Goal: Transaction & Acquisition: Purchase product/service

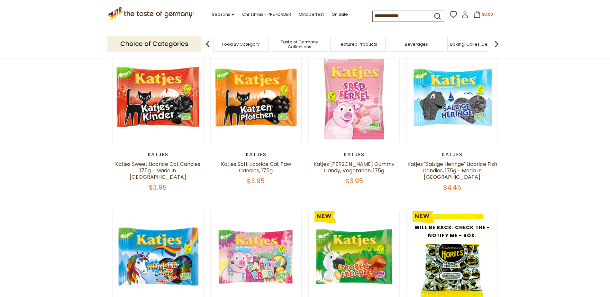
scroll to position [32, 0]
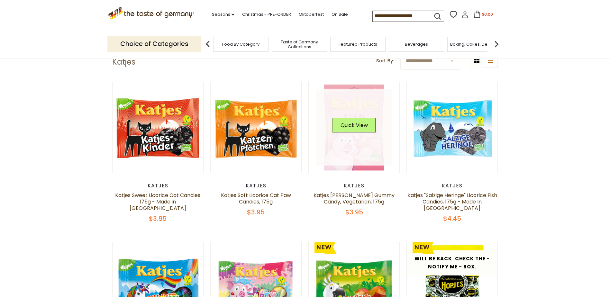
click at [356, 144] on link at bounding box center [354, 127] width 77 height 77
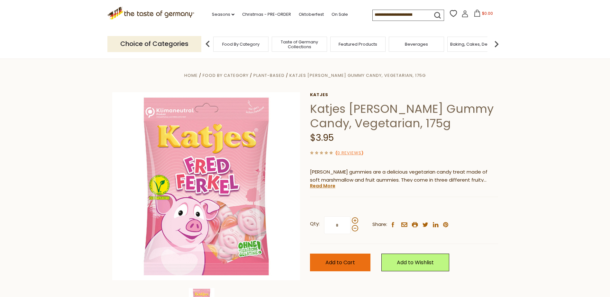
click at [340, 264] on span "Add to Cart" at bounding box center [340, 262] width 30 height 7
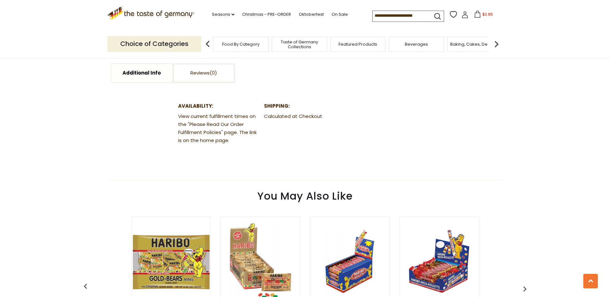
scroll to position [321, 0]
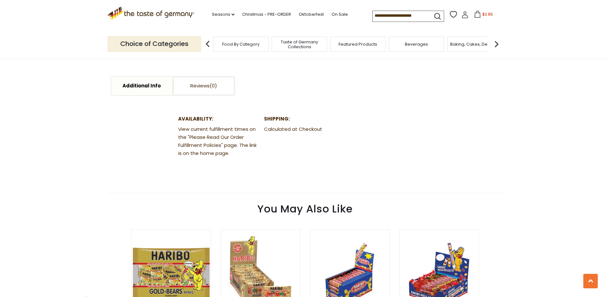
click at [419, 14] on input at bounding box center [400, 15] width 54 height 9
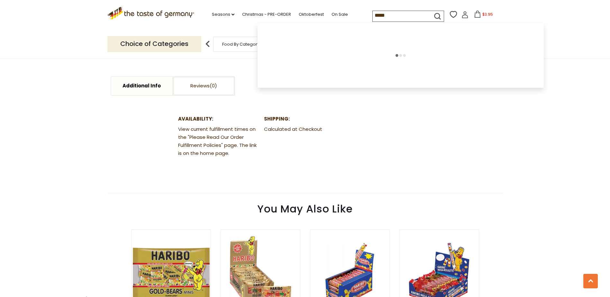
type input "******"
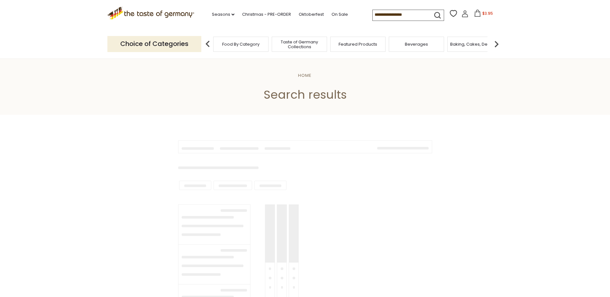
type input "******"
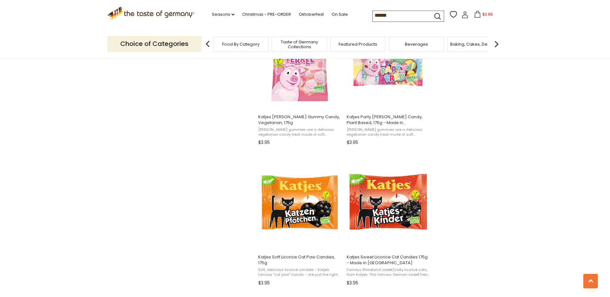
scroll to position [1061, 0]
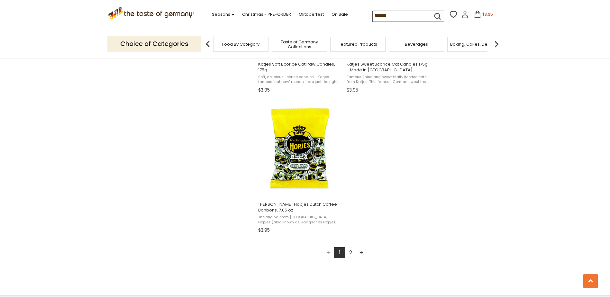
click at [349, 252] on link "2" at bounding box center [350, 252] width 11 height 11
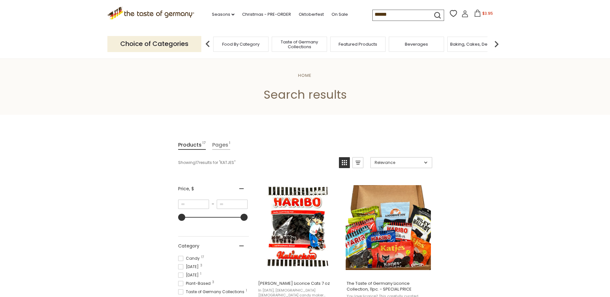
click at [209, 44] on img at bounding box center [207, 44] width 13 height 13
click at [305, 45] on span "Taste of Germany Collections" at bounding box center [299, 45] width 51 height 10
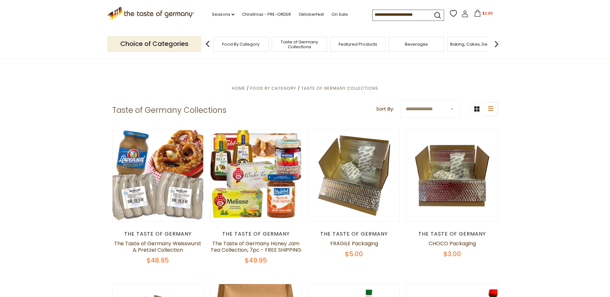
click at [392, 14] on input at bounding box center [400, 14] width 54 height 9
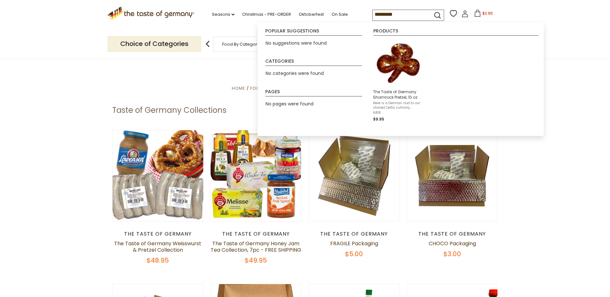
type input "**********"
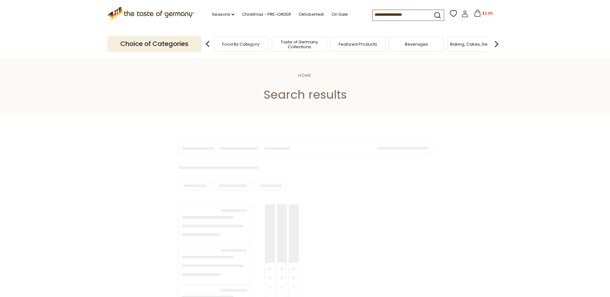
type input "**********"
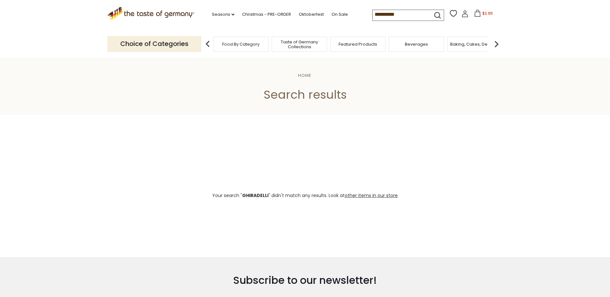
drag, startPoint x: 406, startPoint y: 11, endPoint x: 338, endPoint y: 9, distance: 67.8
click at [338, 9] on div ".st0{fill:#EDD300;} .st1{fill:#D33E21;} .st0{fill:#EDD300;} .st1{fill:#D33E21;}…" at bounding box center [304, 15] width 395 height 30
click at [483, 14] on span "$3.95" at bounding box center [487, 13] width 11 height 5
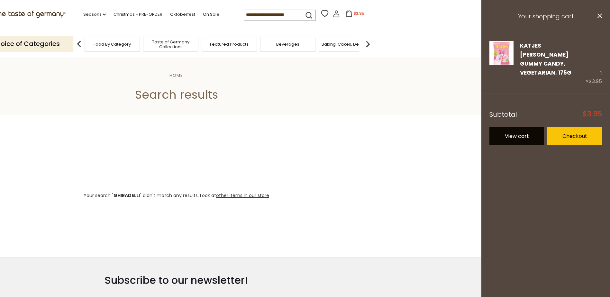
click at [504, 127] on link "View cart" at bounding box center [516, 136] width 55 height 18
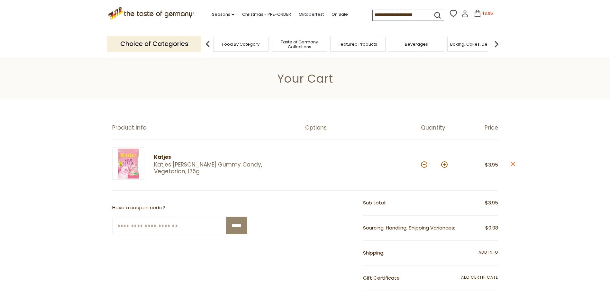
click at [496, 42] on img at bounding box center [496, 44] width 13 height 13
click at [339, 46] on span "Candy" at bounding box center [336, 44] width 14 height 5
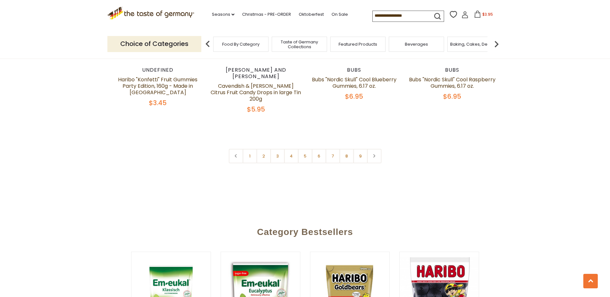
scroll to position [1477, 0]
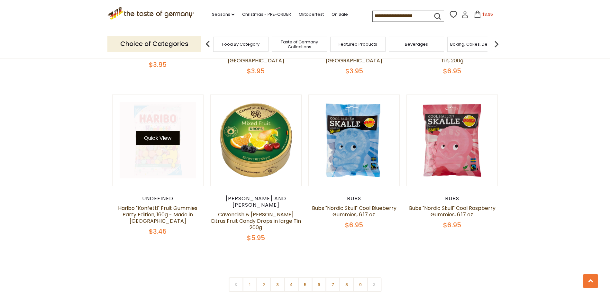
click at [163, 131] on button "Quick View" at bounding box center [157, 138] width 43 height 14
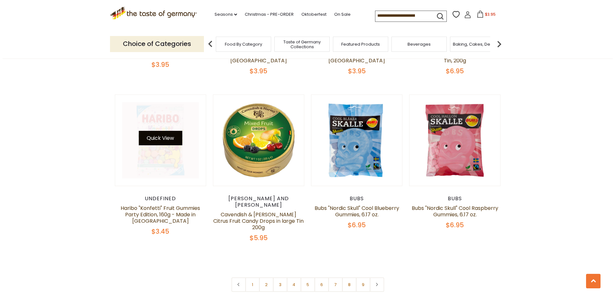
scroll to position [1478, 0]
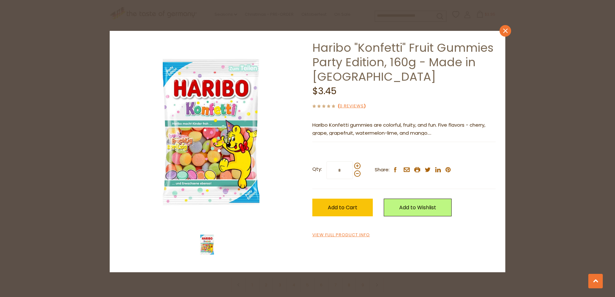
click at [506, 29] on icon "close" at bounding box center [505, 30] width 5 height 5
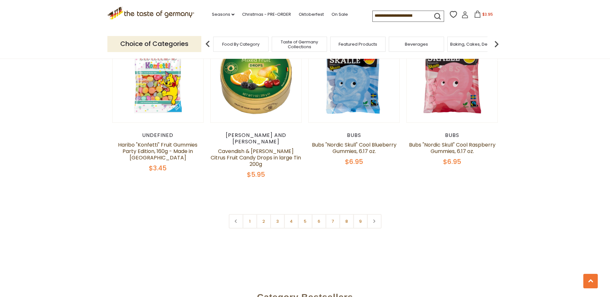
scroll to position [1541, 0]
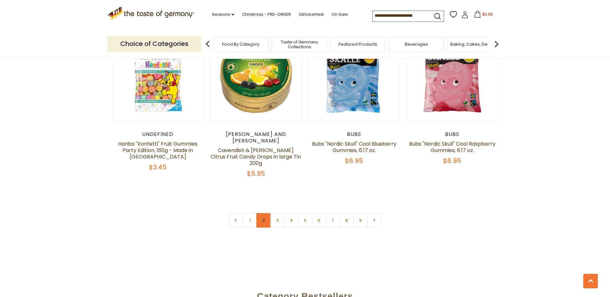
click at [266, 213] on link "2" at bounding box center [263, 220] width 14 height 14
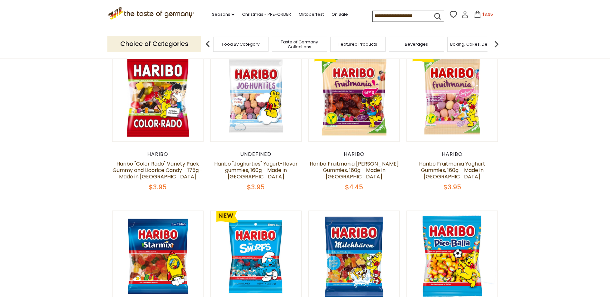
scroll to position [221, 0]
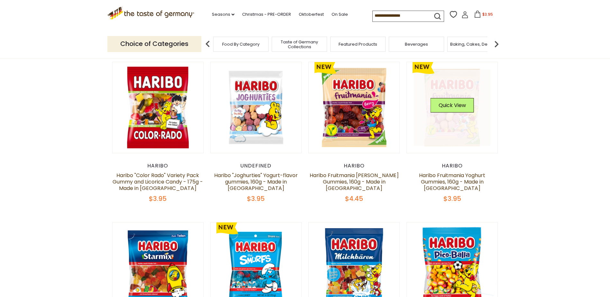
click at [460, 126] on link at bounding box center [452, 107] width 77 height 77
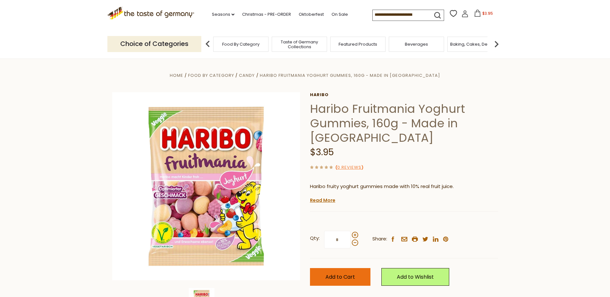
click at [334, 272] on button "Add to Cart" at bounding box center [340, 277] width 60 height 18
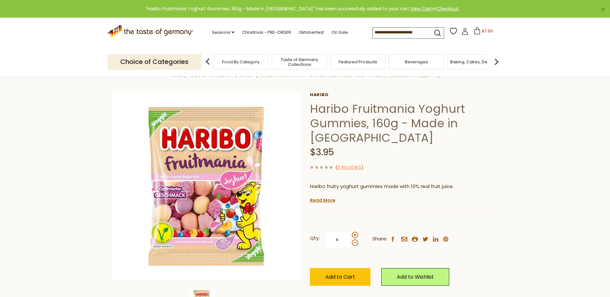
click at [486, 32] on span "$7.90" at bounding box center [487, 30] width 11 height 5
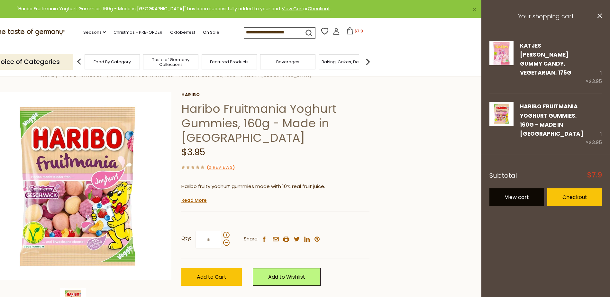
click at [511, 189] on link "View cart" at bounding box center [516, 197] width 55 height 18
